Goal: Find contact information: Find contact information

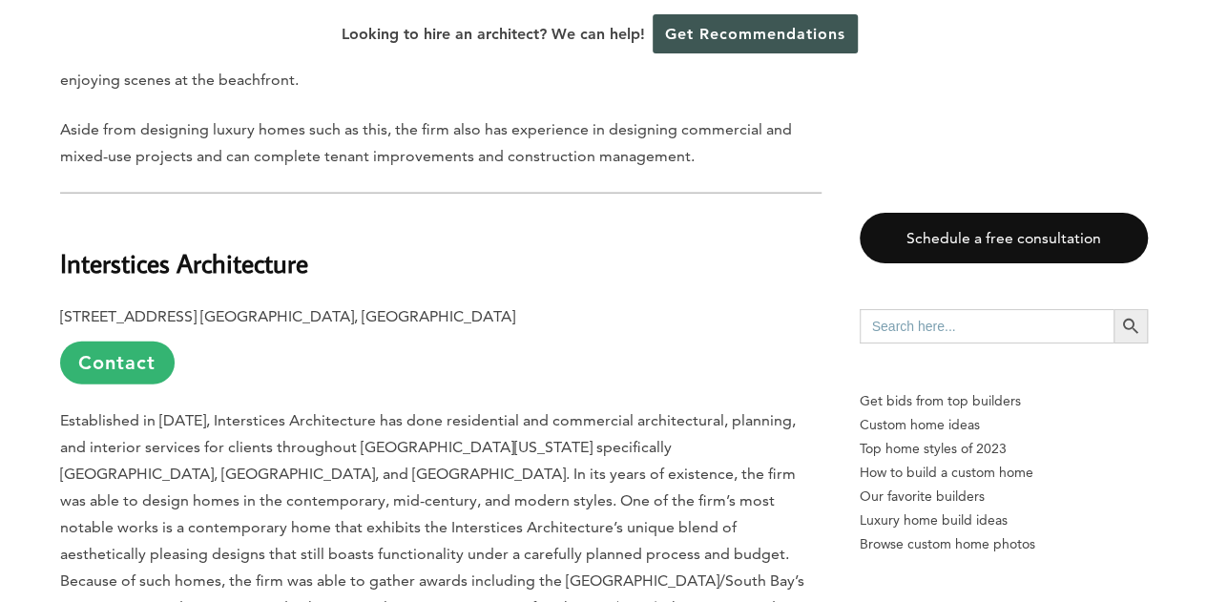
scroll to position [2126, 0]
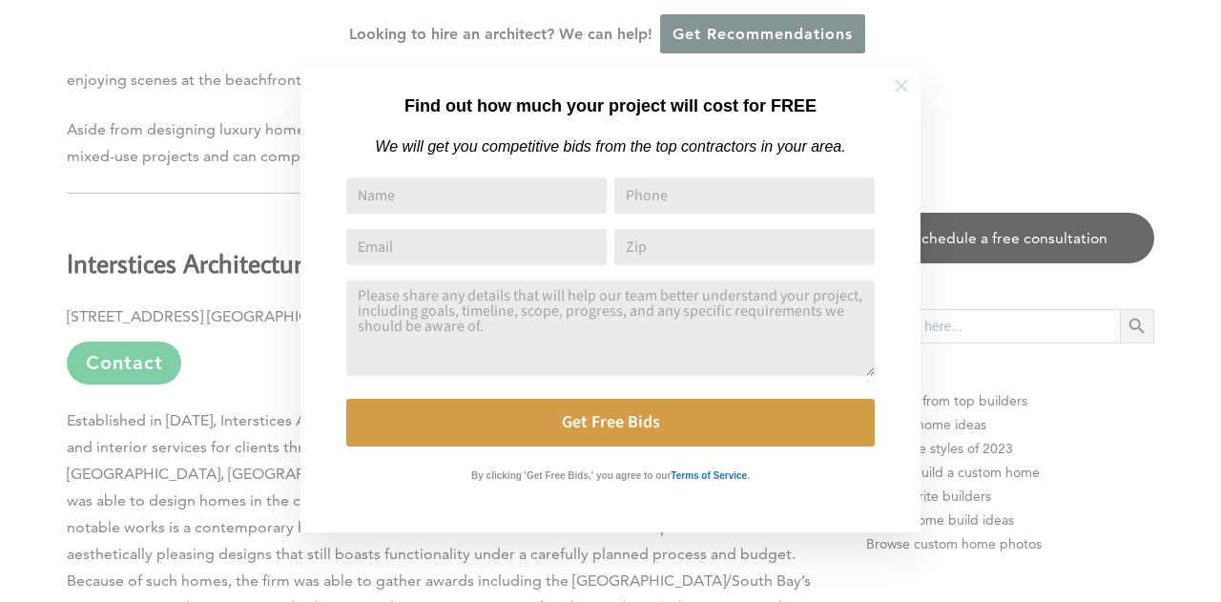
click at [904, 87] on icon at bounding box center [901, 85] width 13 height 13
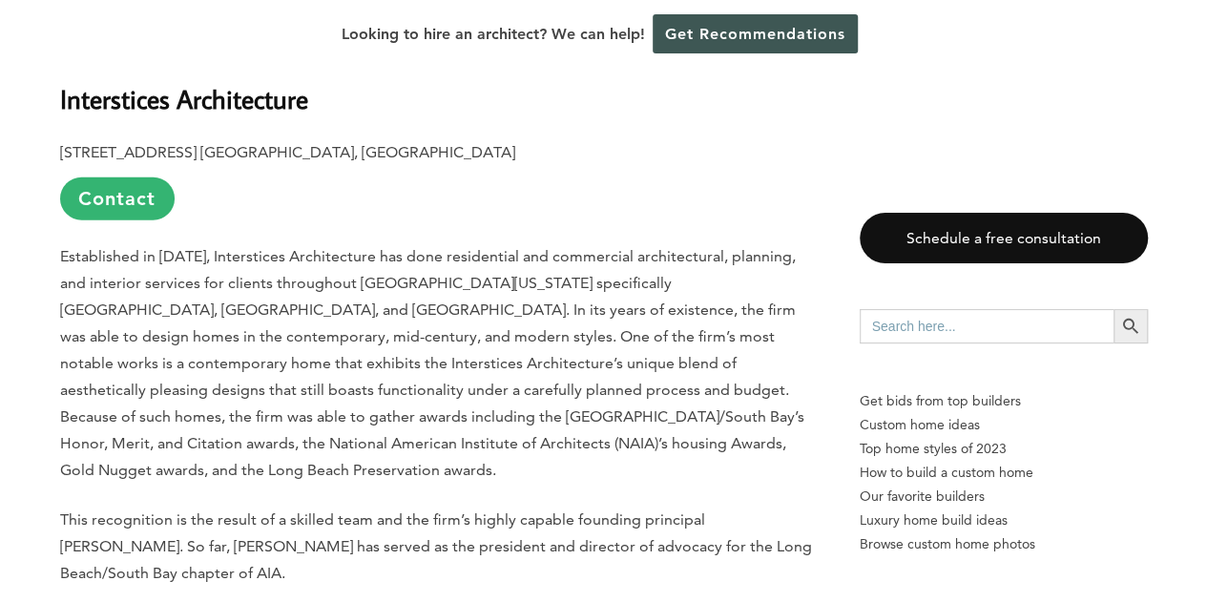
scroll to position [2291, 0]
click at [609, 453] on p "Established in [DATE], Interstices Architecture has done residential and commer…" at bounding box center [440, 362] width 761 height 240
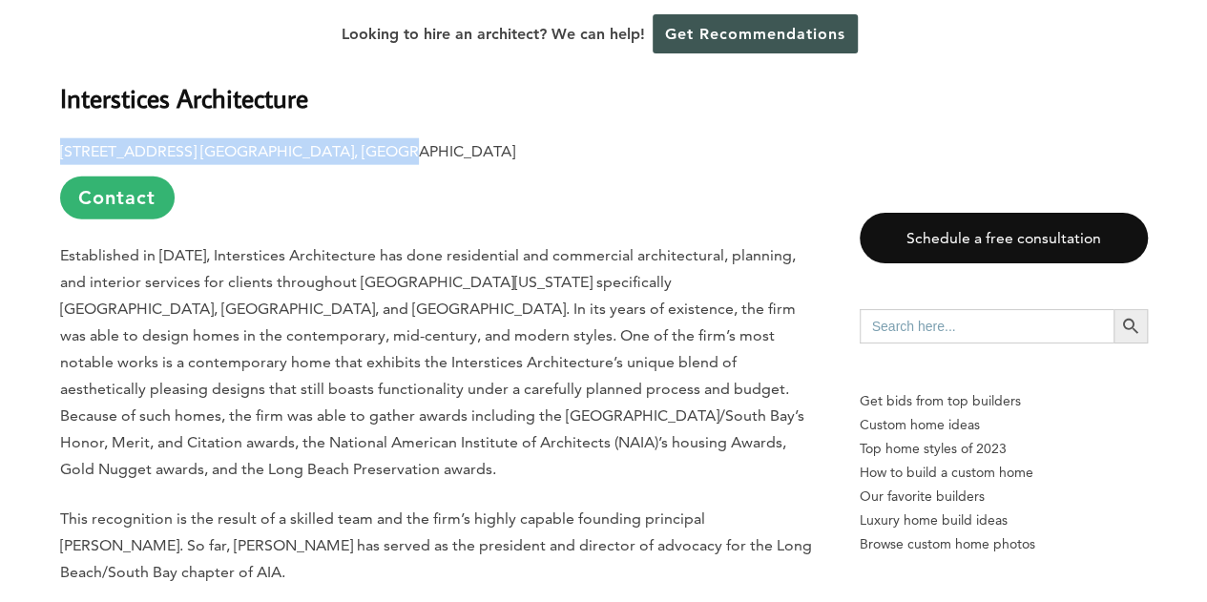
drag, startPoint x: 57, startPoint y: 144, endPoint x: 370, endPoint y: 150, distance: 313.0
click at [122, 201] on link "Contact" at bounding box center [117, 197] width 114 height 43
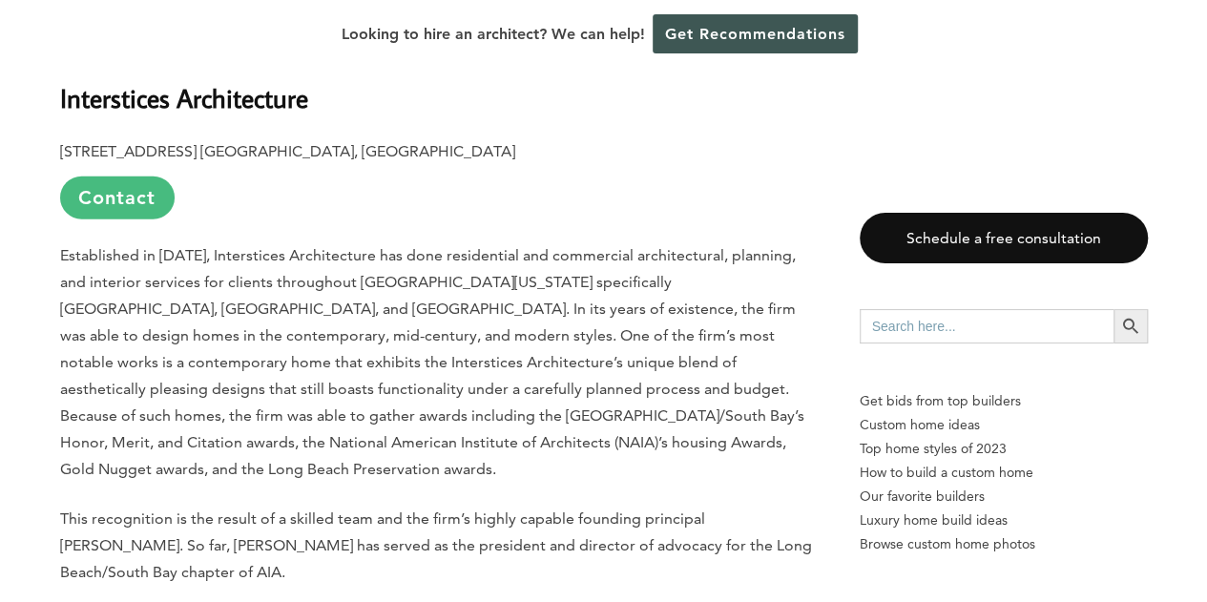
scroll to position [0, 0]
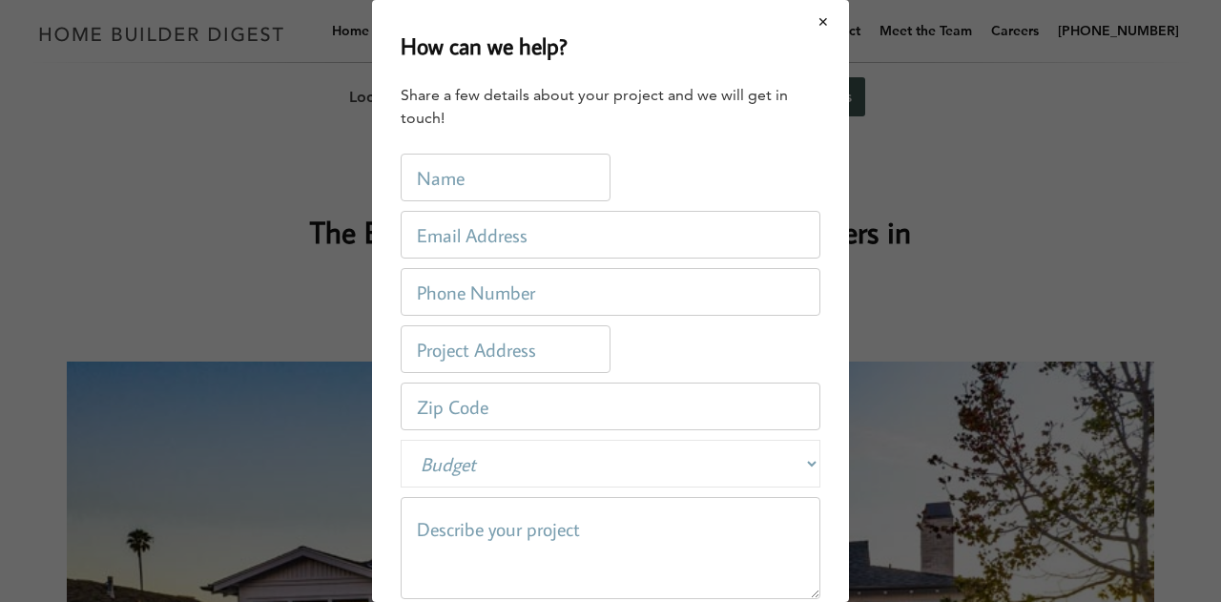
click at [807, 25] on button "Close modal" at bounding box center [824, 22] width 51 height 40
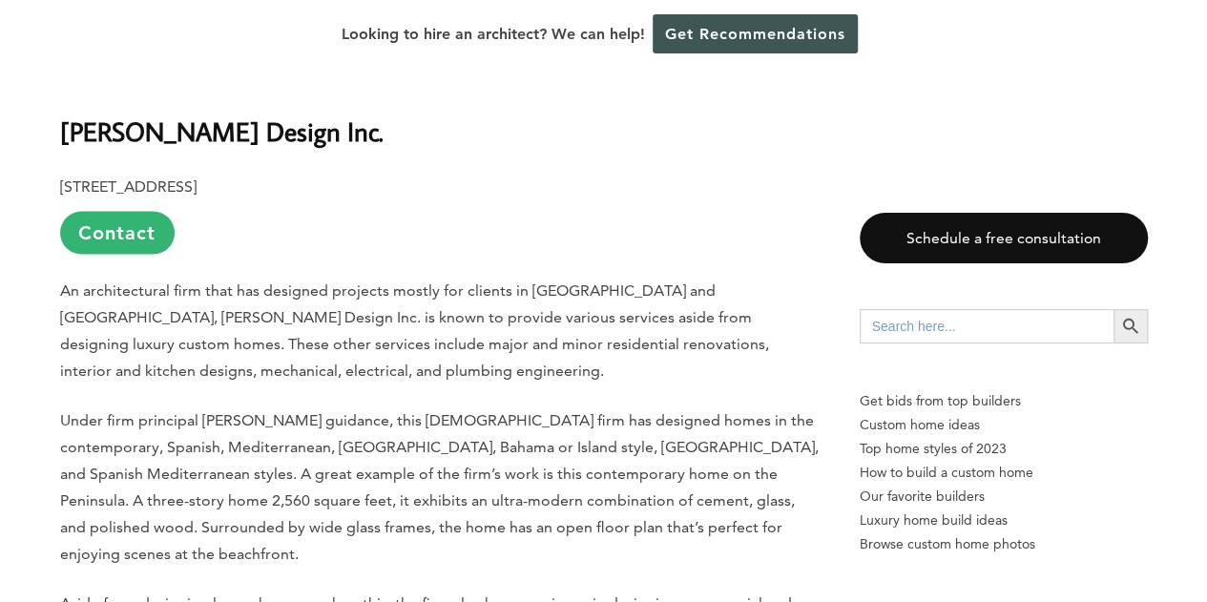
scroll to position [1654, 0]
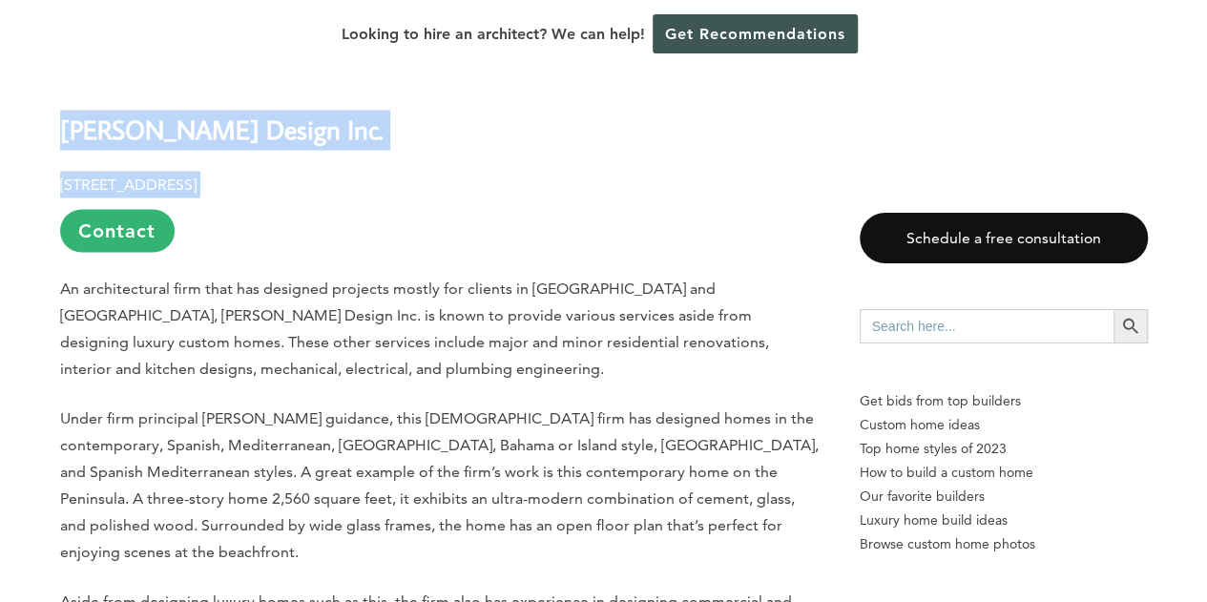
drag, startPoint x: 63, startPoint y: 125, endPoint x: 469, endPoint y: 156, distance: 407.6
copy div "[PERSON_NAME] Design Inc. [STREET_ADDRESS]"
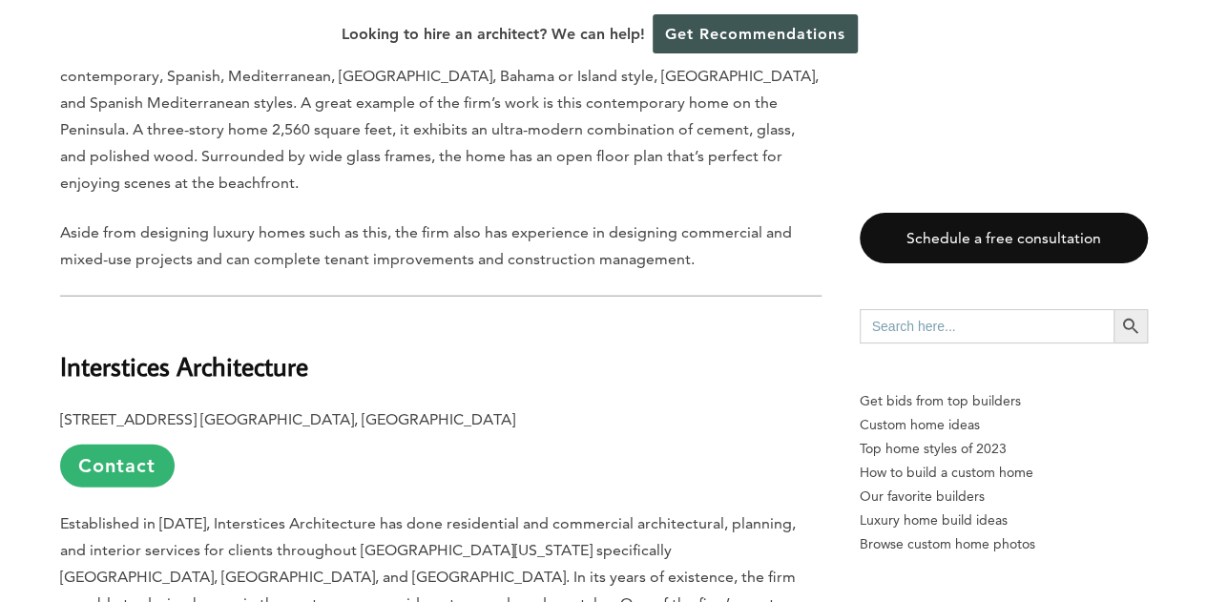
scroll to position [2023, 0]
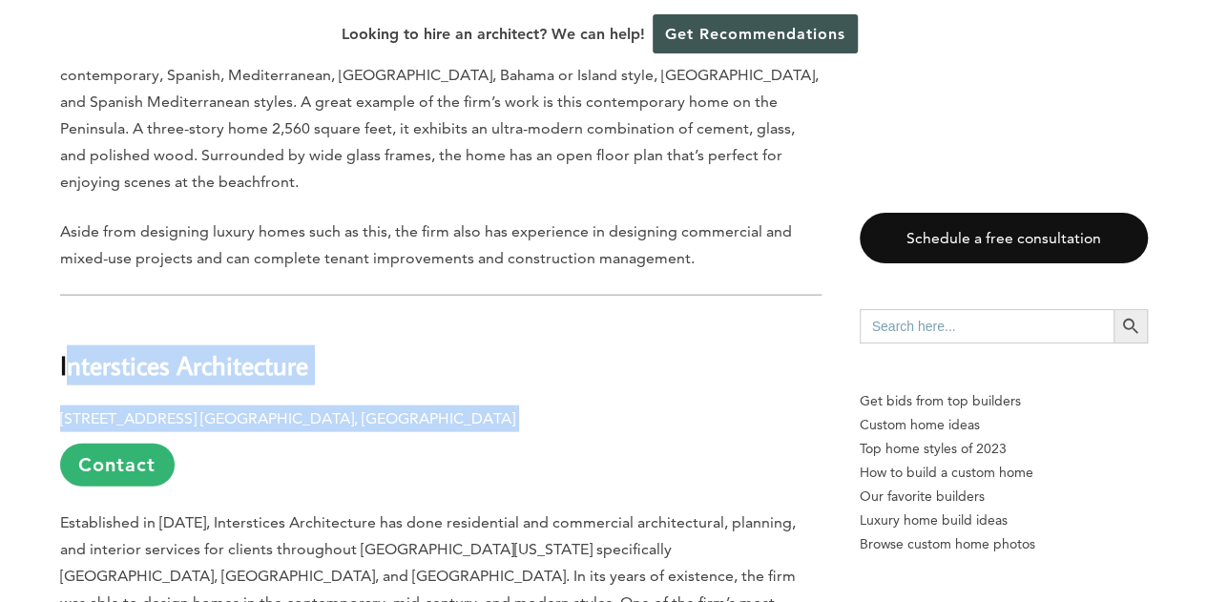
drag, startPoint x: 63, startPoint y: 364, endPoint x: 390, endPoint y: 416, distance: 331.3
copy div "nterstices Architecture [STREET_ADDRESS] [GEOGRAPHIC_DATA], [GEOGRAPHIC_DATA]"
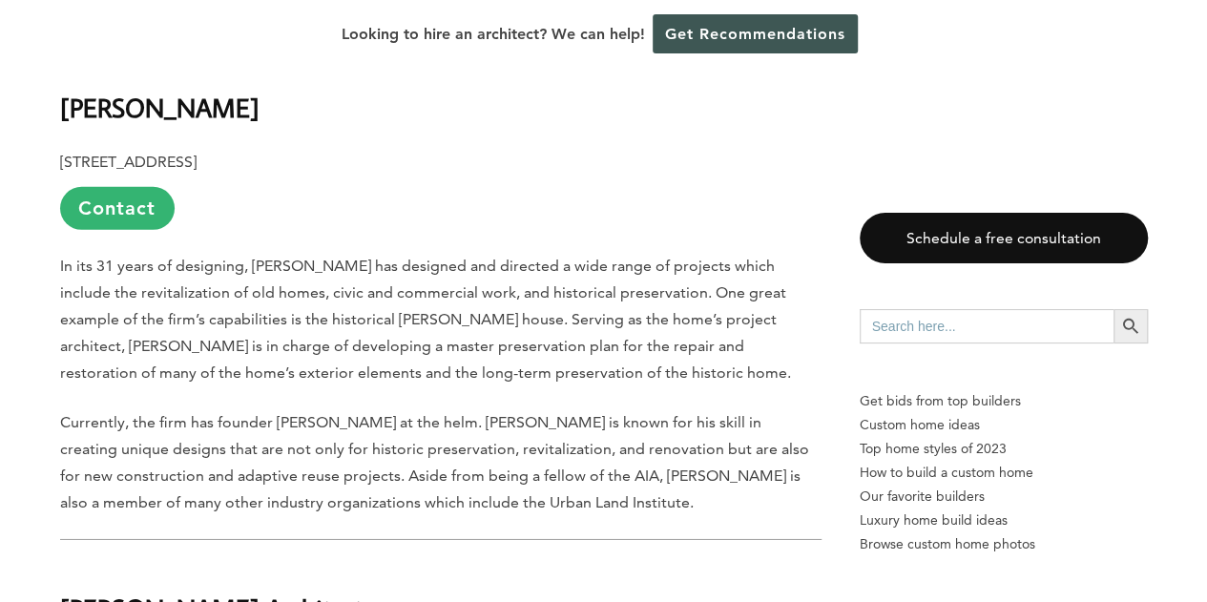
scroll to position [2863, 0]
drag, startPoint x: 59, startPoint y: 79, endPoint x: 381, endPoint y: 109, distance: 322.9
copy div "[PERSON_NAME] [STREET_ADDRESS]"
